Goal: Task Accomplishment & Management: Use online tool/utility

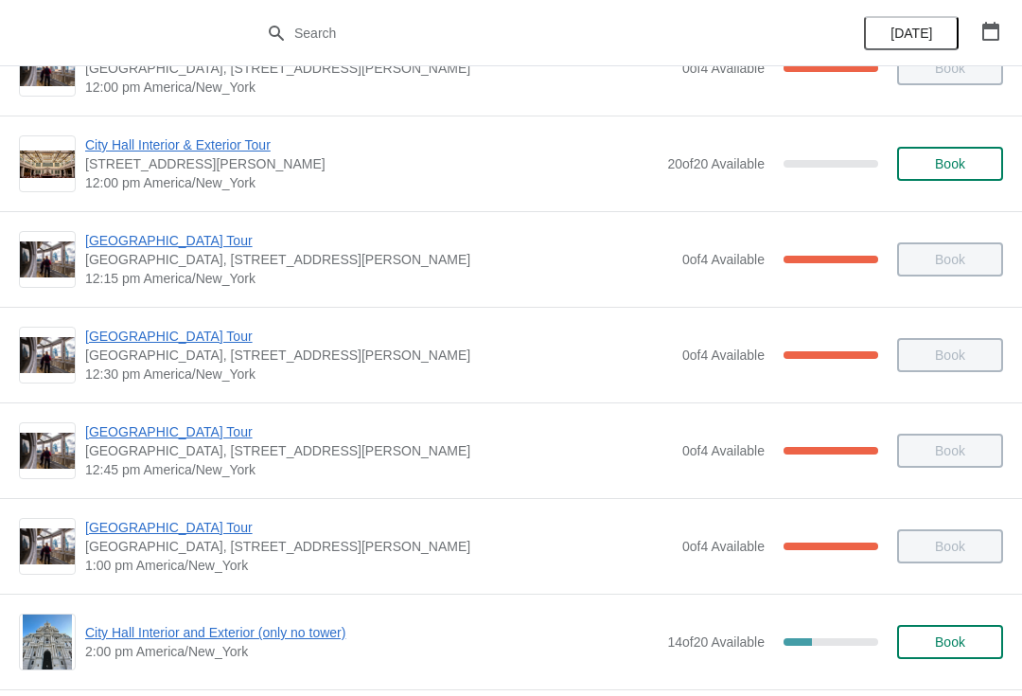
scroll to position [918, 0]
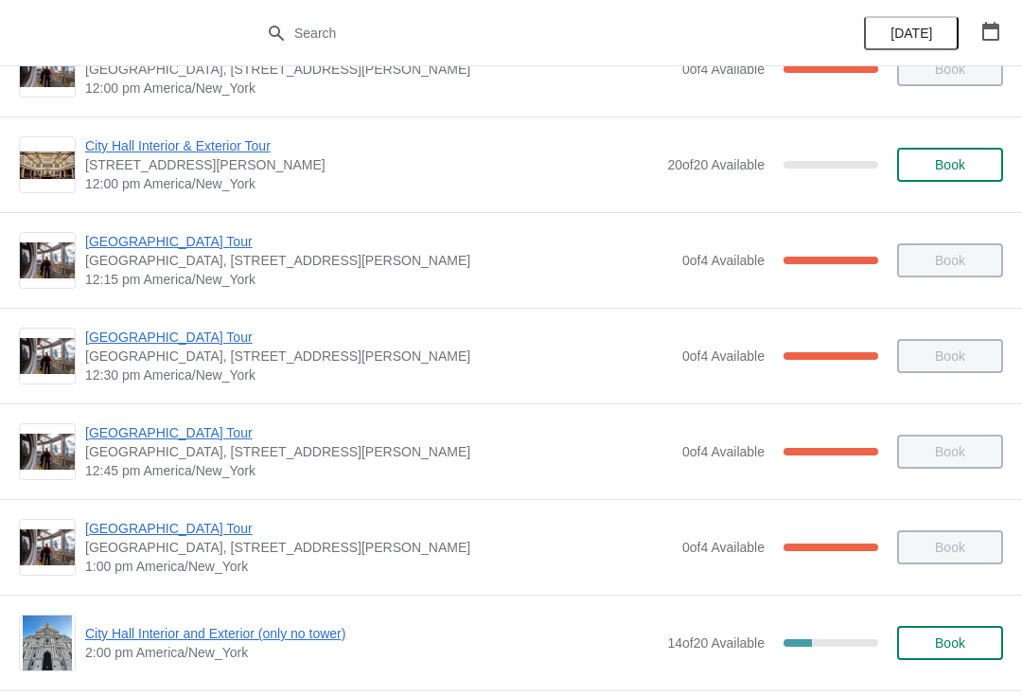
click at [150, 429] on span "[GEOGRAPHIC_DATA] Tour" at bounding box center [379, 432] width 588 height 19
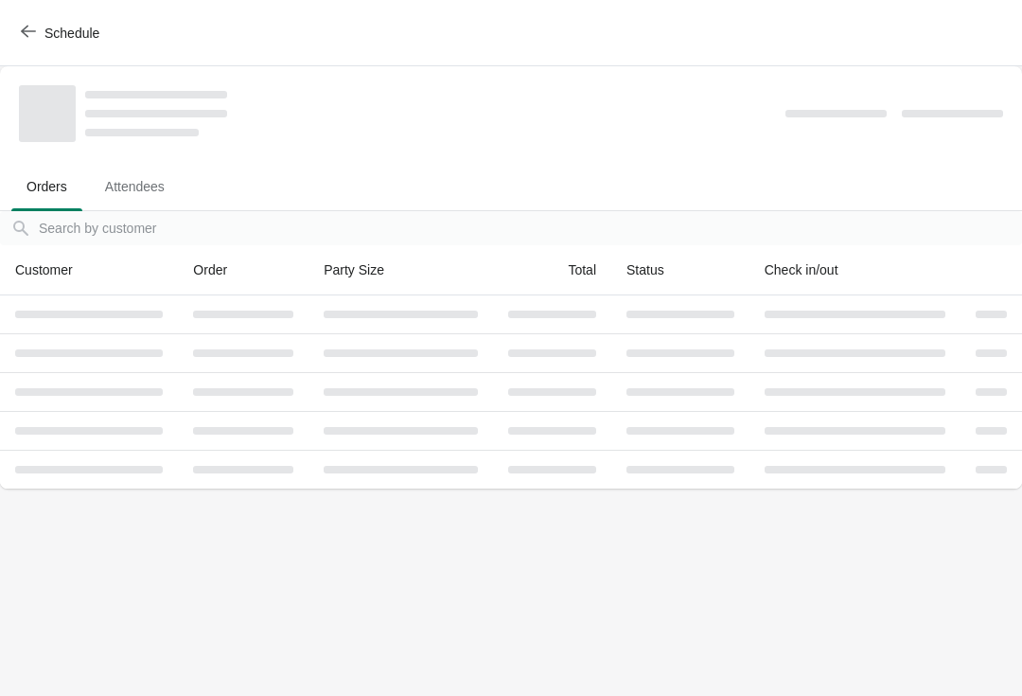
scroll to position [0, 0]
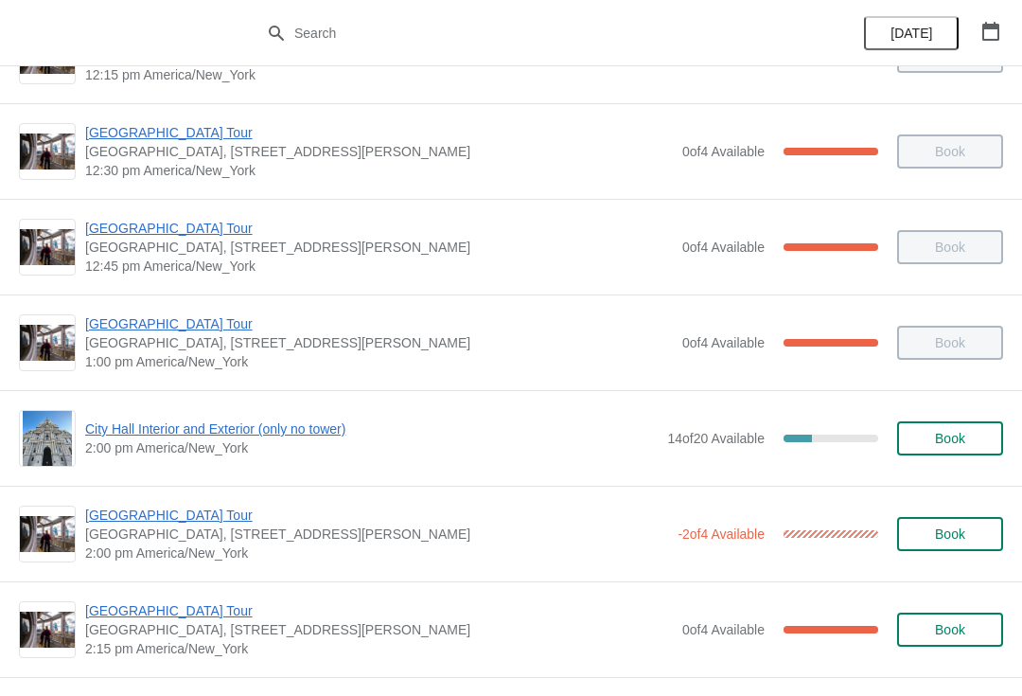
scroll to position [1078, 0]
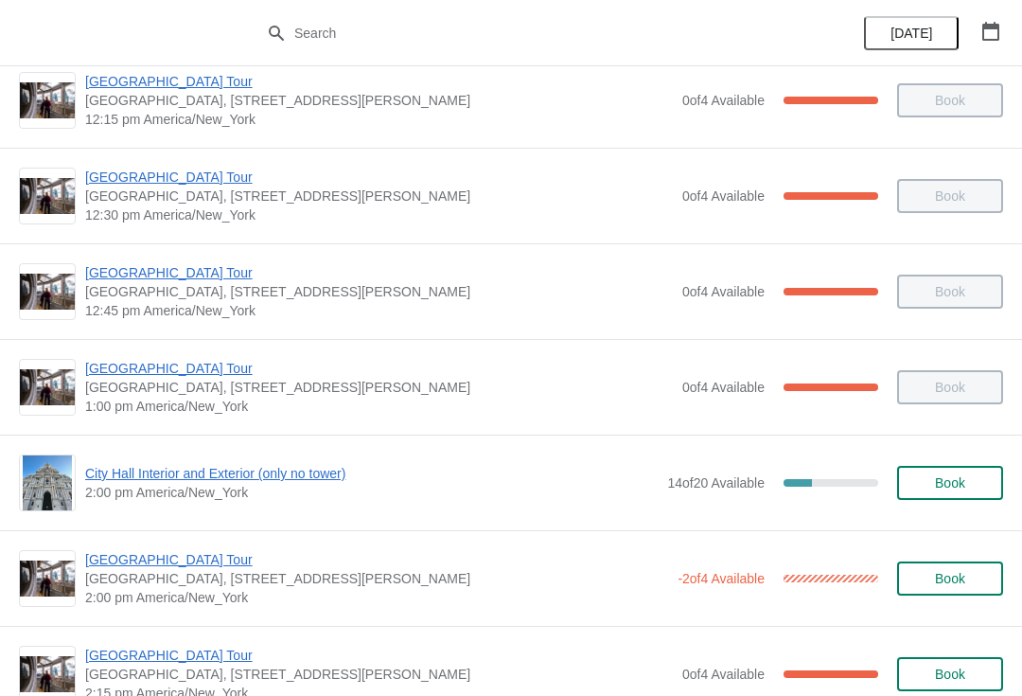
click at [187, 265] on span "[GEOGRAPHIC_DATA] Tour" at bounding box center [379, 272] width 588 height 19
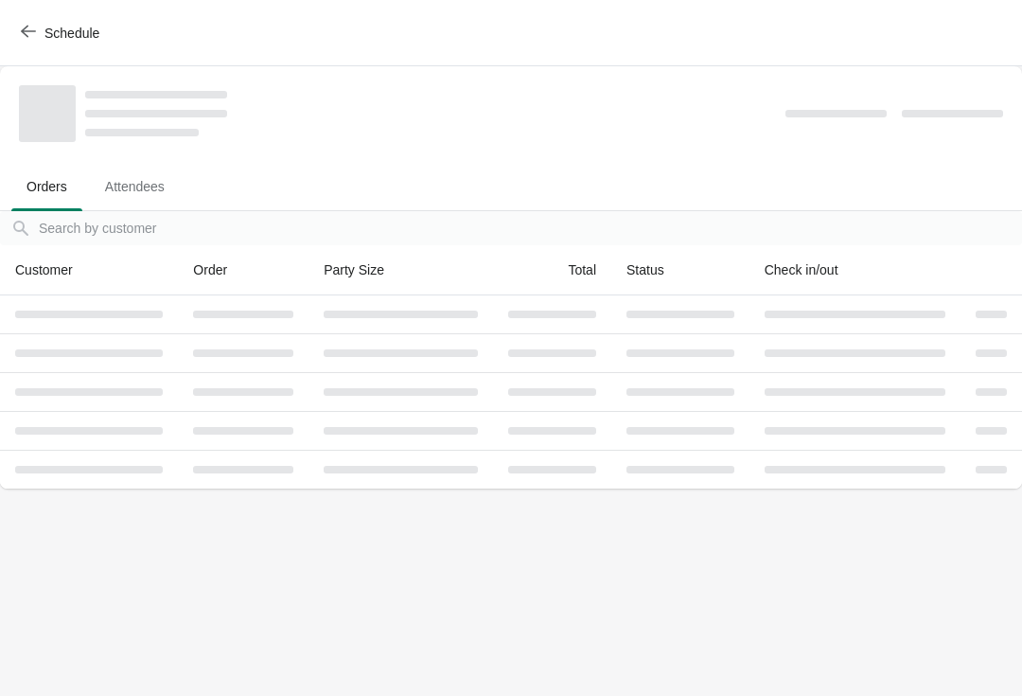
scroll to position [0, 0]
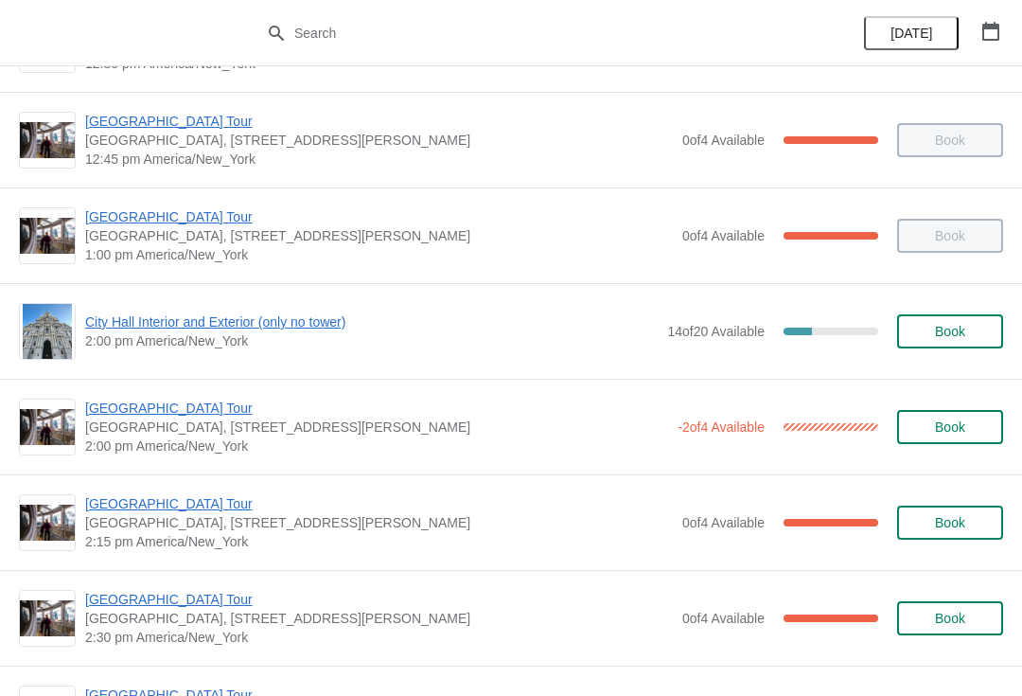
scroll to position [1231, 0]
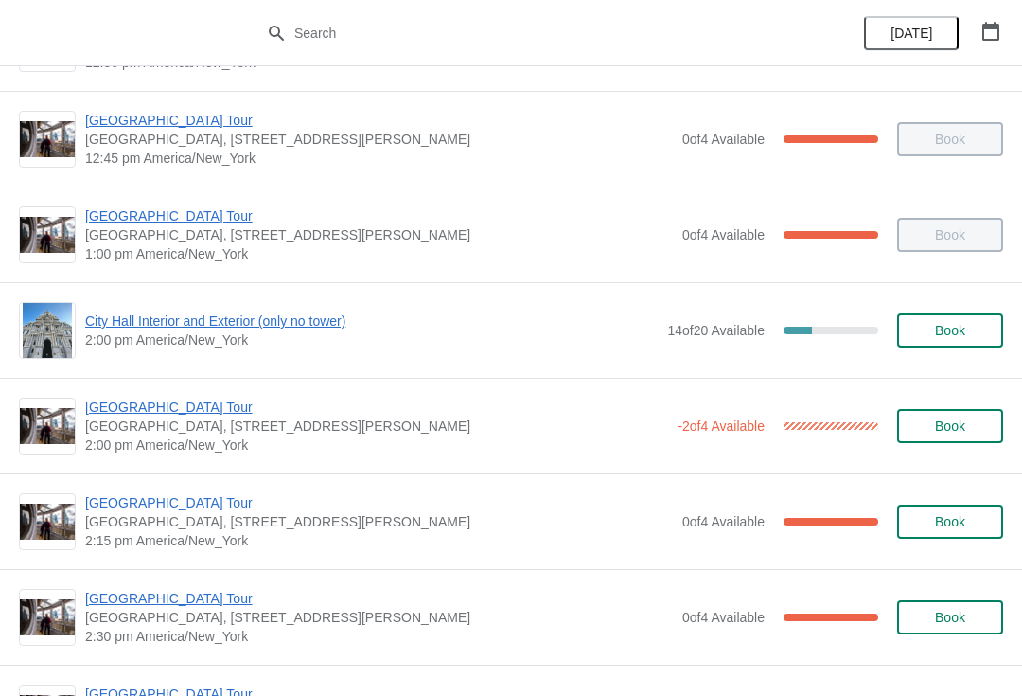
click at [120, 416] on span "[GEOGRAPHIC_DATA] Tour" at bounding box center [376, 407] width 583 height 19
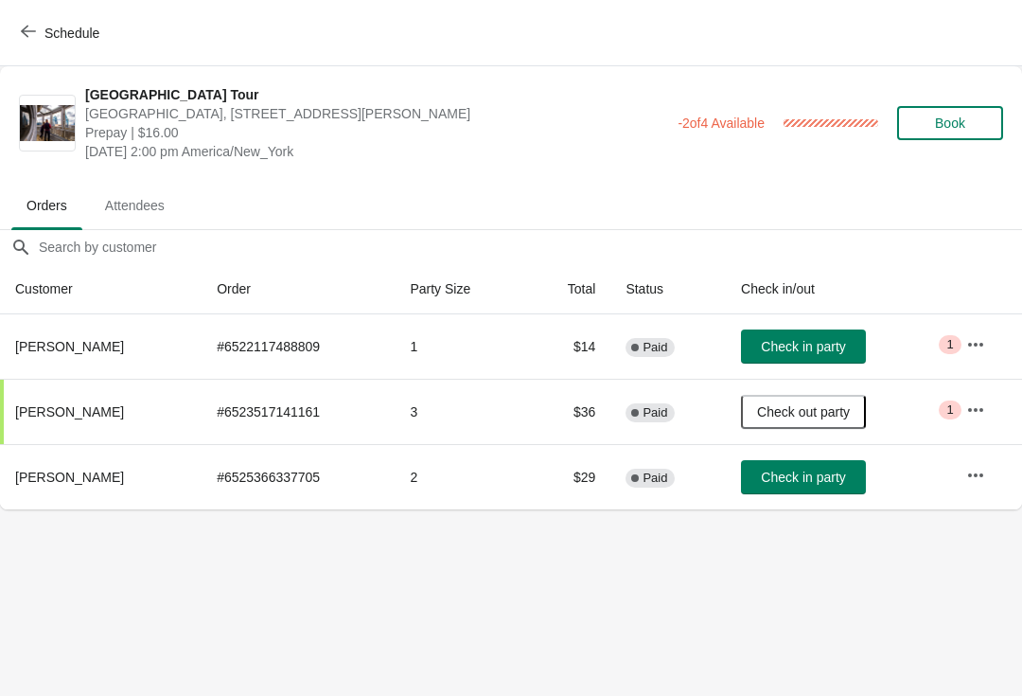
click at [3, 38] on div "Schedule" at bounding box center [511, 33] width 1022 height 66
click at [15, 40] on button "Schedule" at bounding box center [61, 33] width 105 height 34
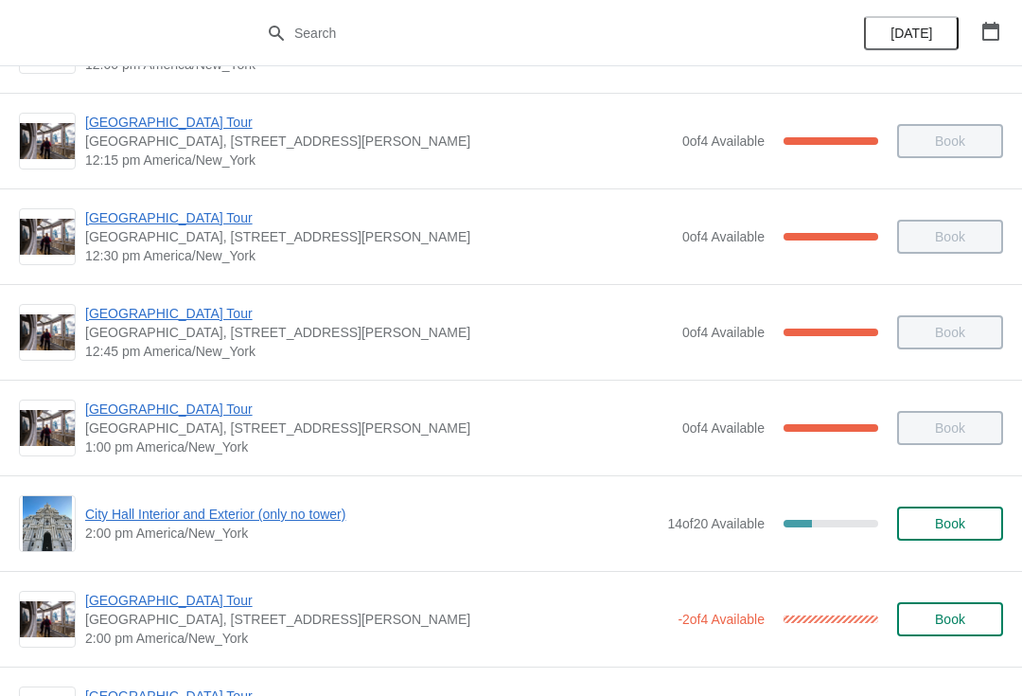
scroll to position [1101, 0]
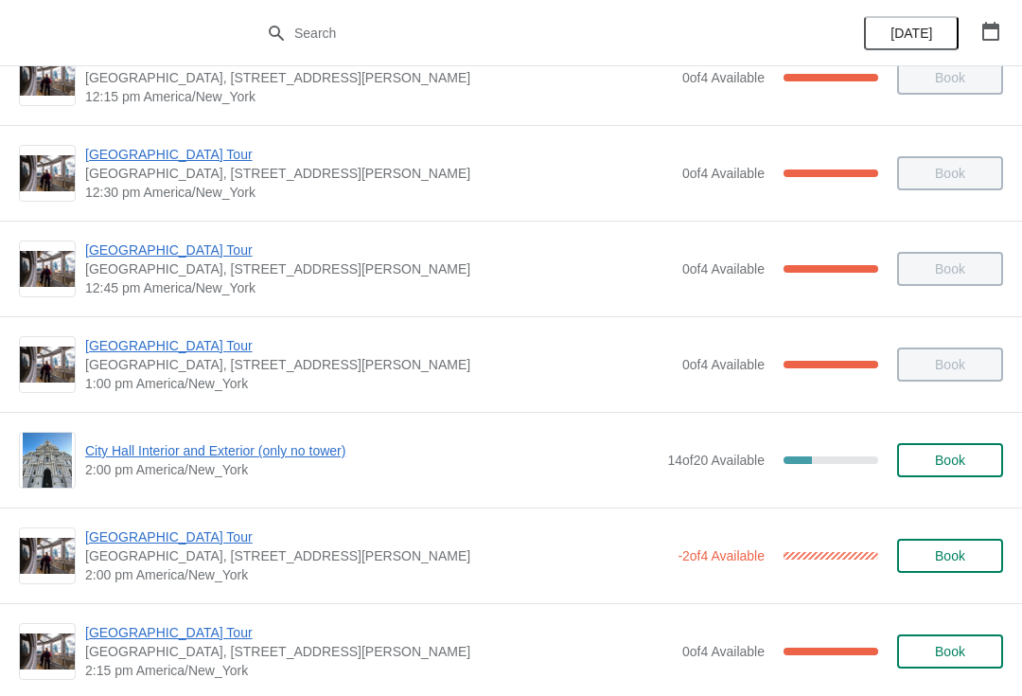
click at [348, 455] on span "City Hall Interior and Exterior (only no tower)" at bounding box center [371, 450] width 573 height 19
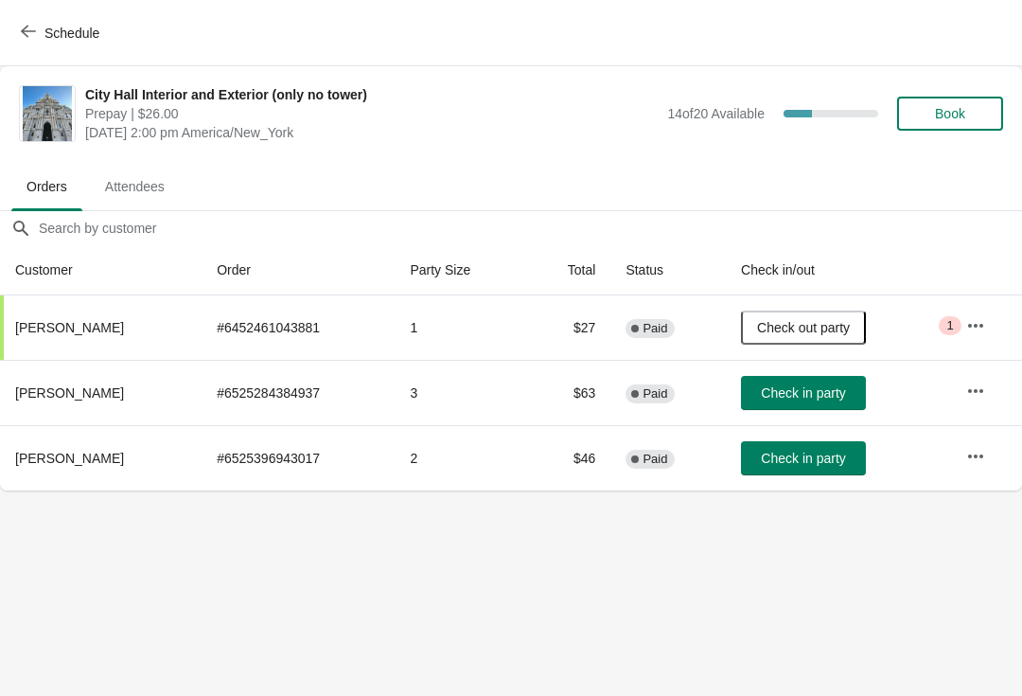
click at [821, 390] on span "Check in party" at bounding box center [803, 392] width 84 height 15
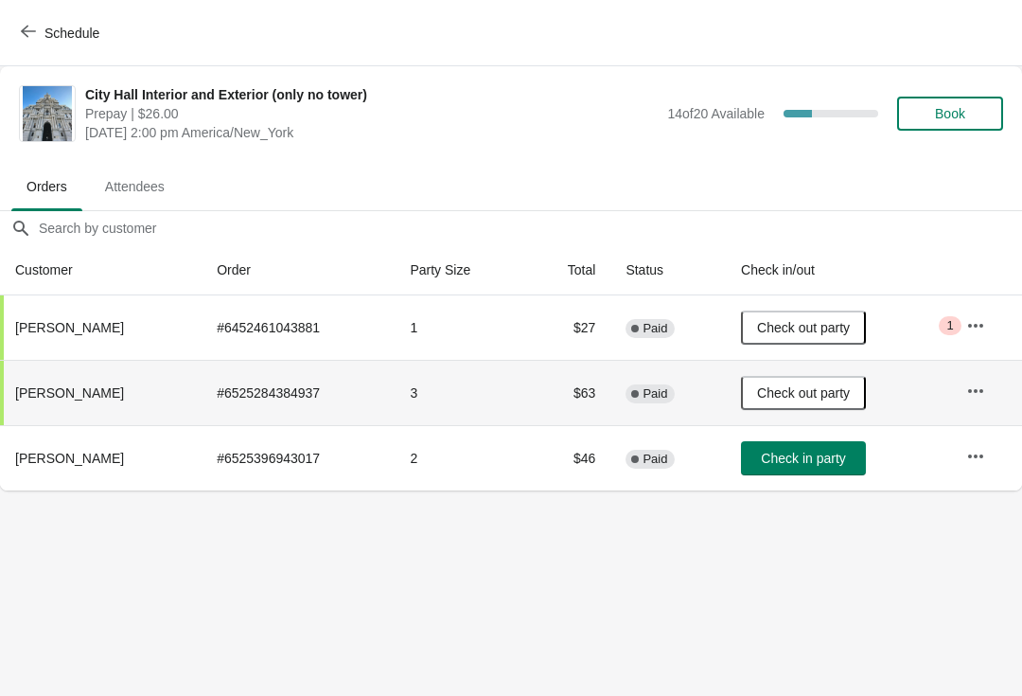
click at [38, 47] on button "Schedule" at bounding box center [61, 33] width 105 height 34
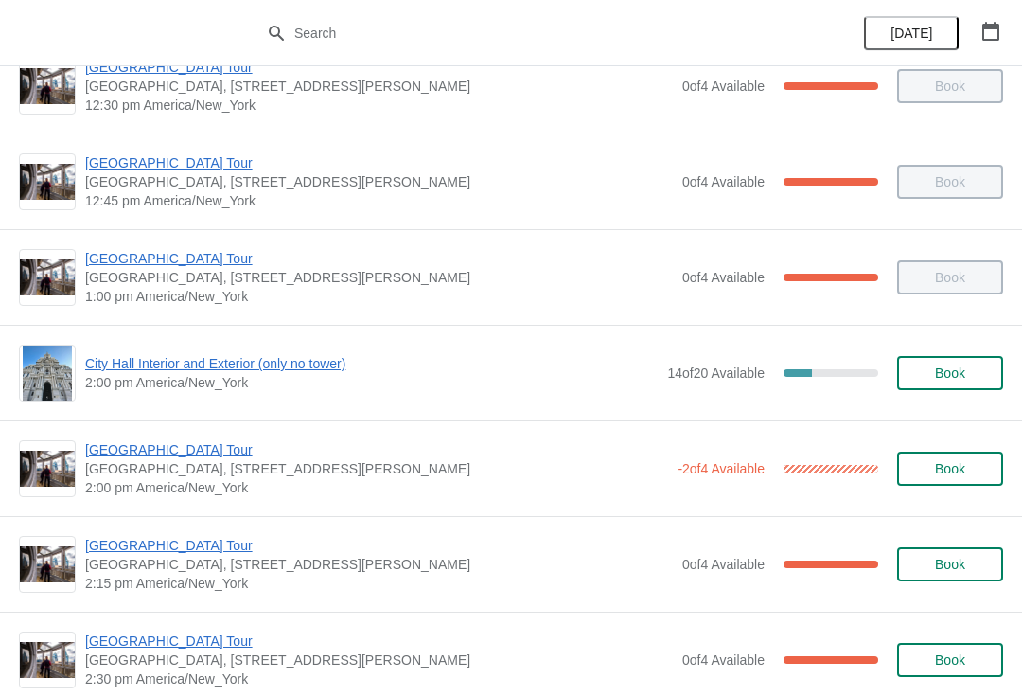
scroll to position [1189, 0]
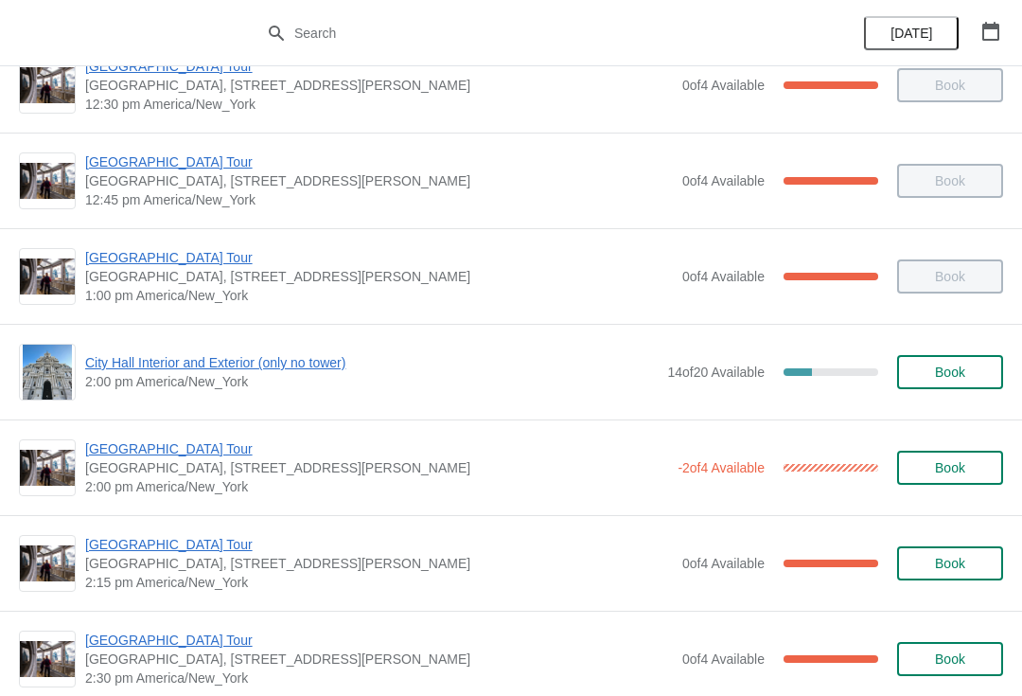
click at [111, 452] on span "[GEOGRAPHIC_DATA] Tour" at bounding box center [376, 448] width 583 height 19
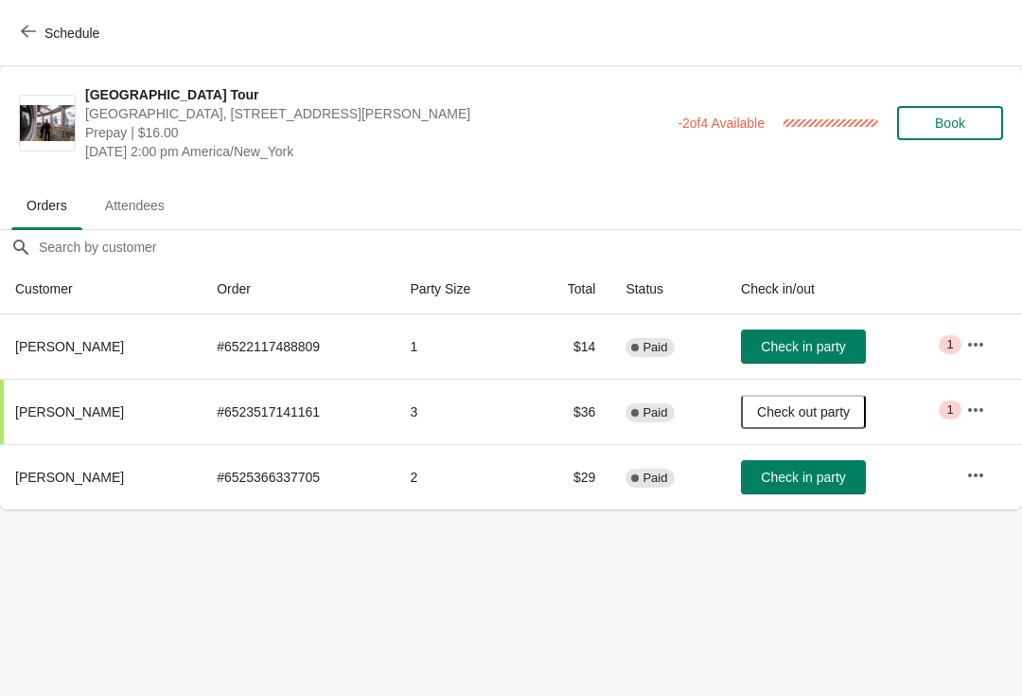
scroll to position [0, 0]
click at [33, 21] on button "Schedule" at bounding box center [61, 33] width 105 height 34
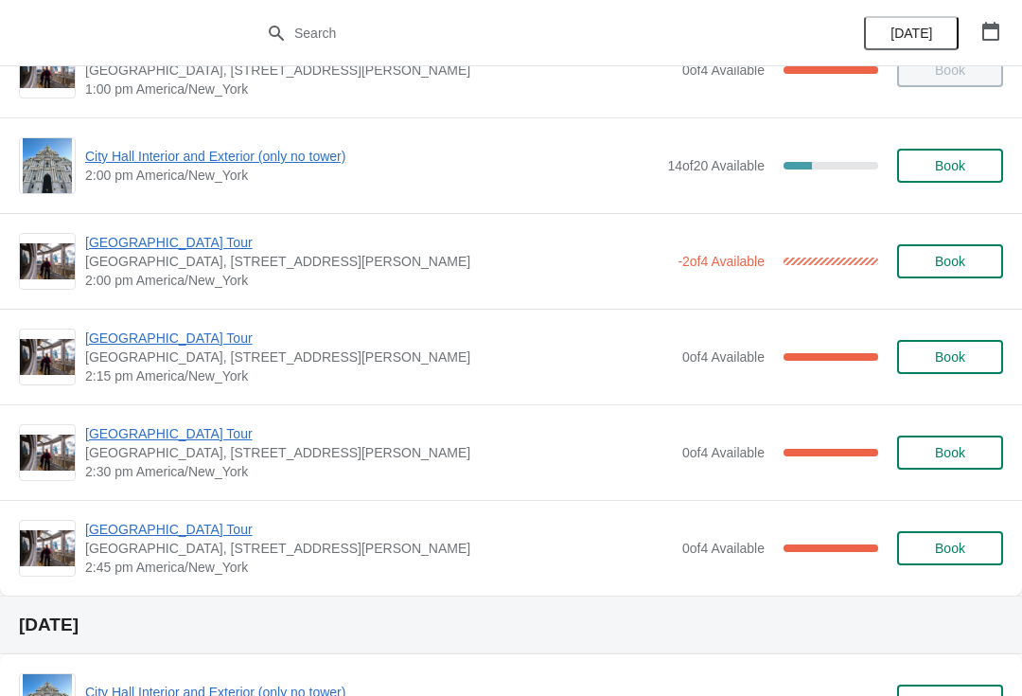
scroll to position [1404, 0]
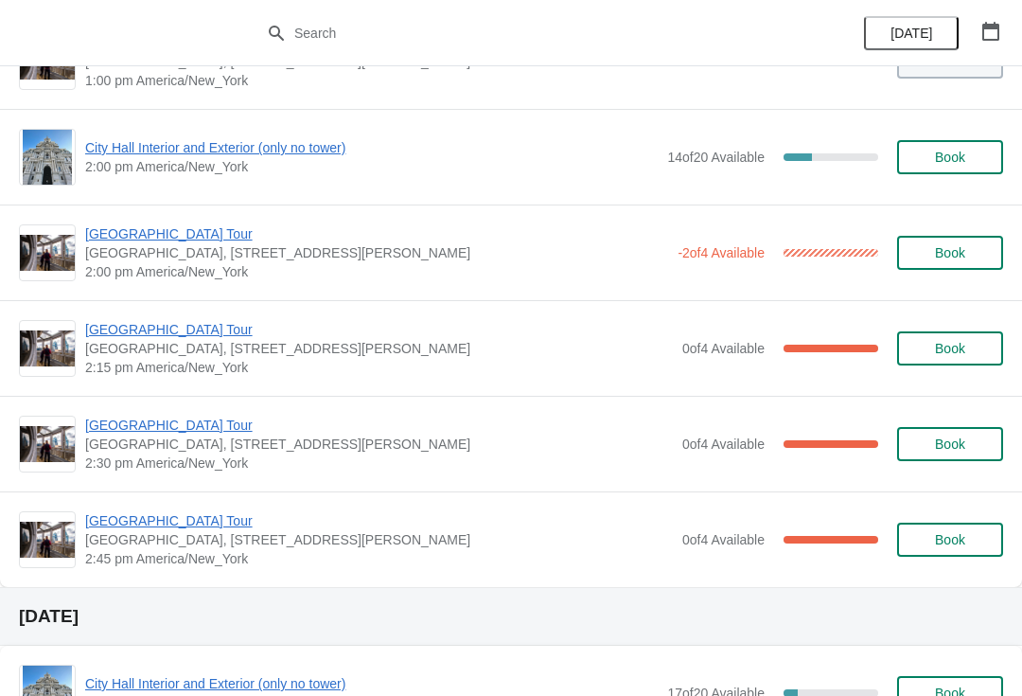
click at [177, 328] on span "[GEOGRAPHIC_DATA] Tour" at bounding box center [379, 329] width 588 height 19
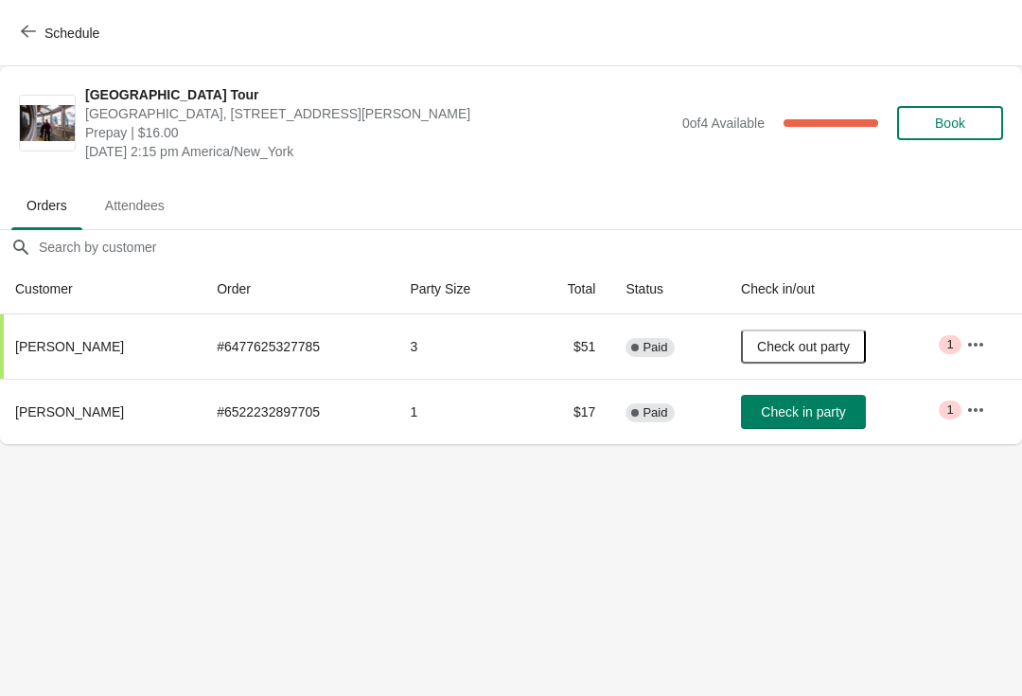
click at [801, 410] on span "Check in party" at bounding box center [803, 411] width 84 height 15
